Goal: Information Seeking & Learning: Learn about a topic

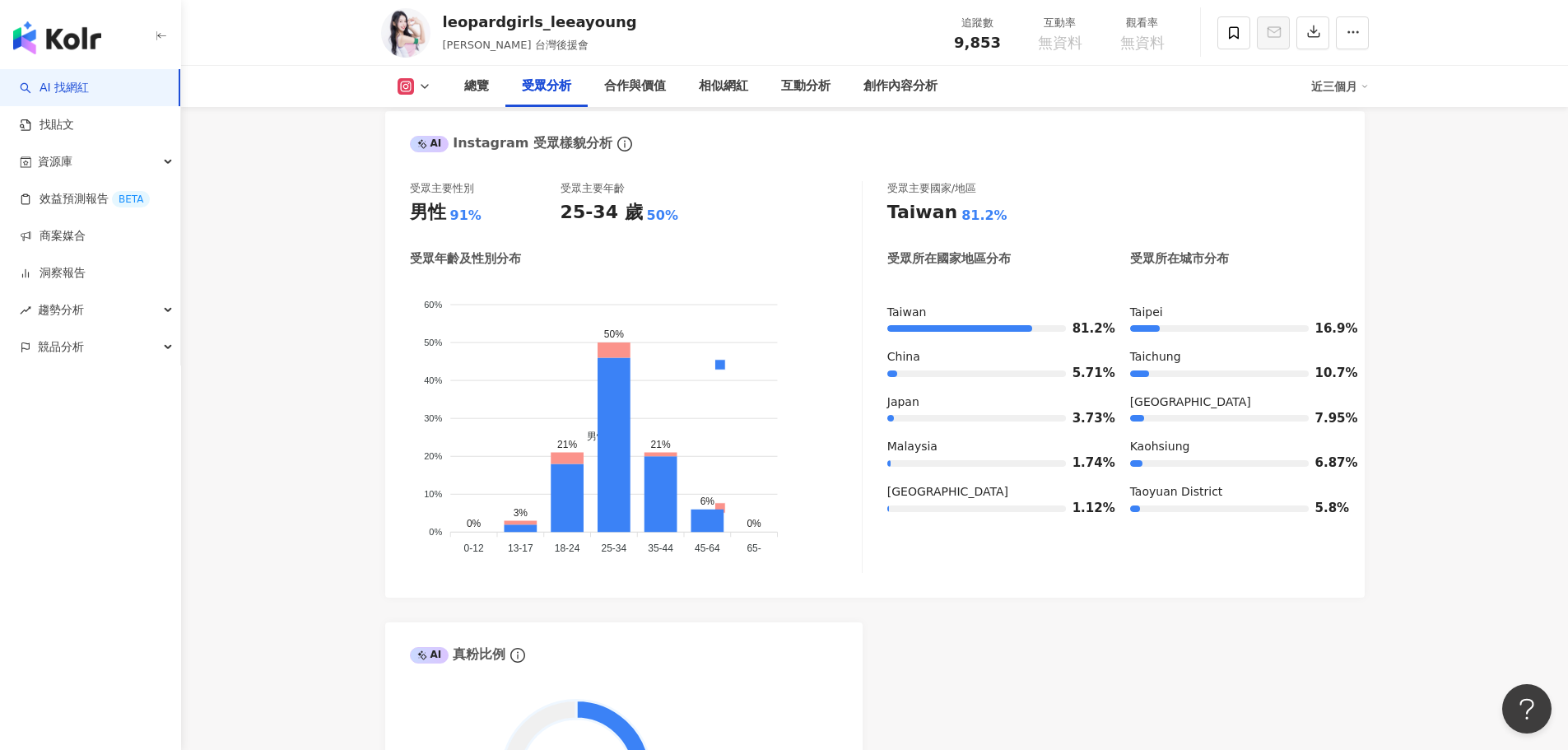
scroll to position [1399, 0]
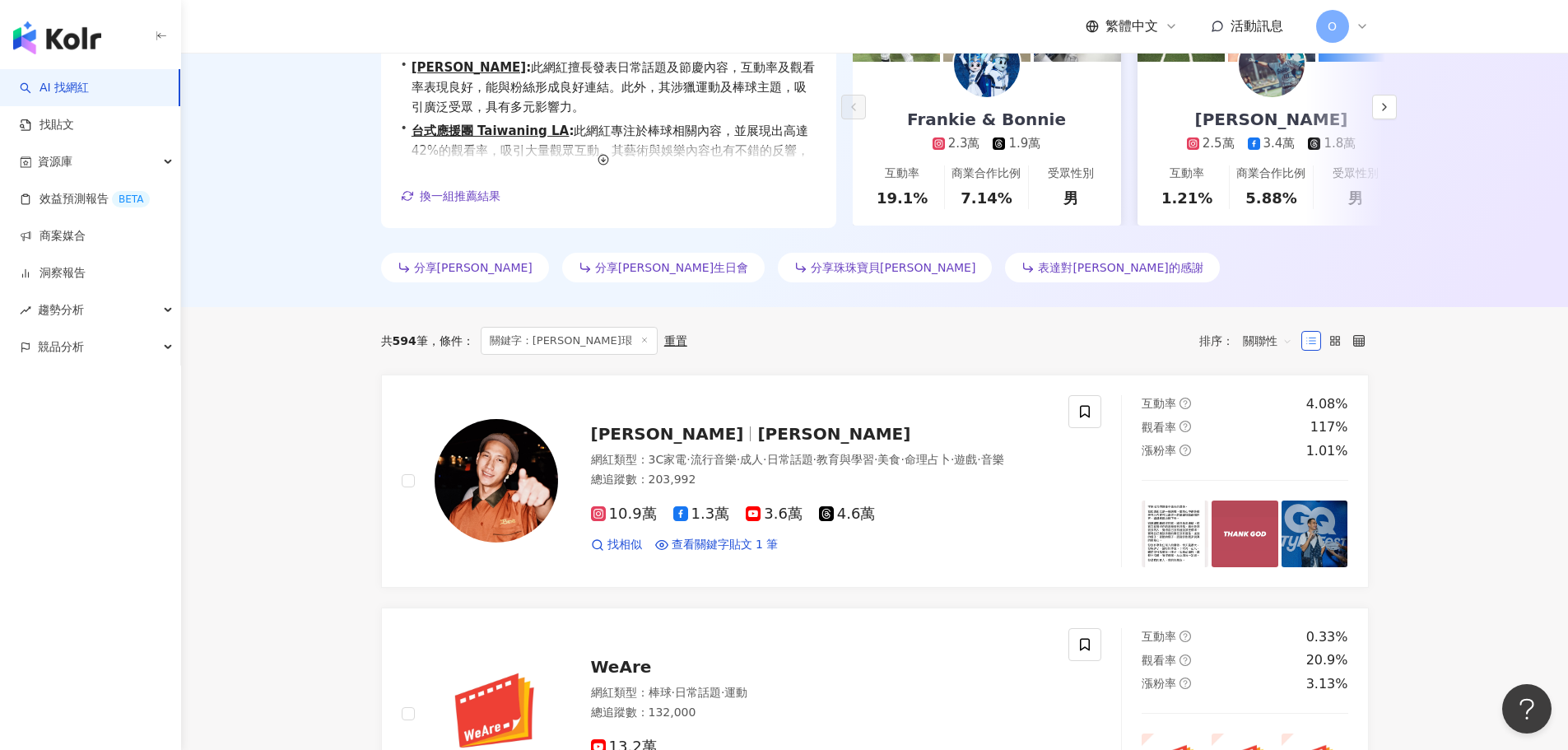
scroll to position [411, 0]
